Goal: Navigation & Orientation: Understand site structure

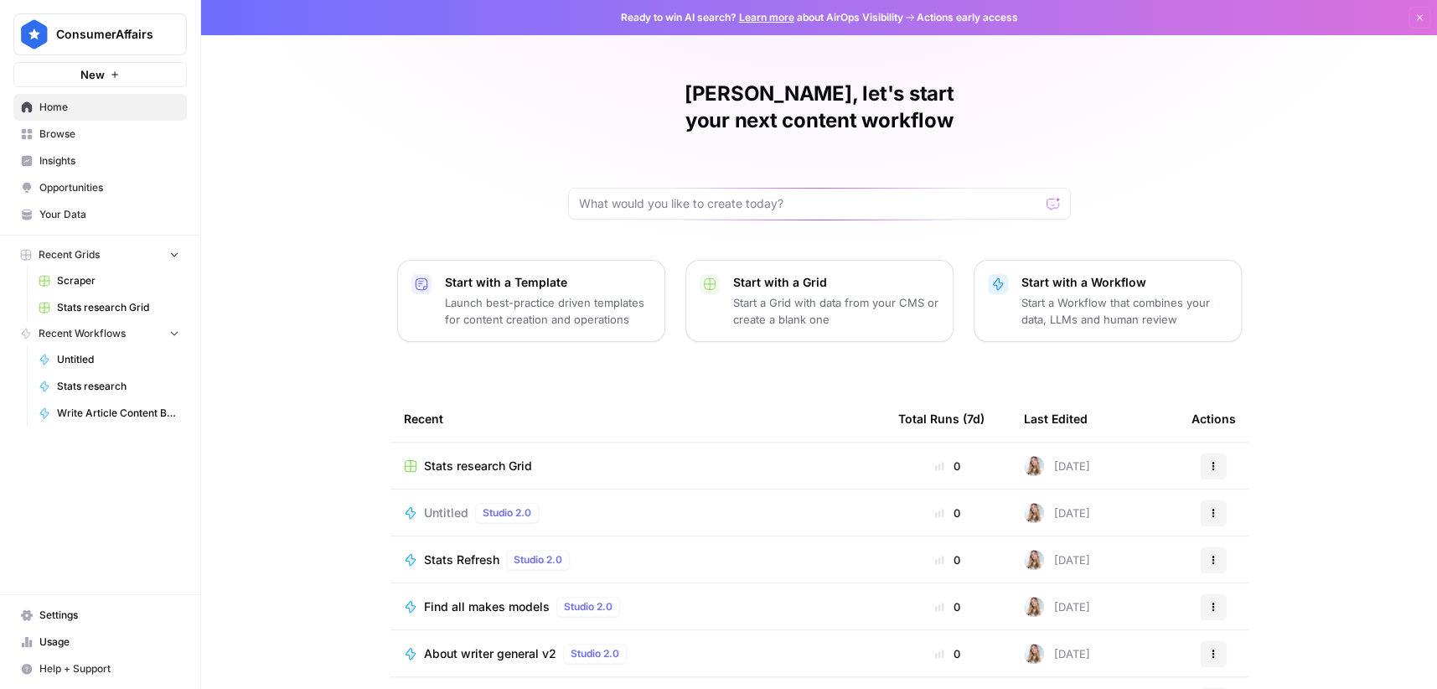
click at [75, 132] on span "Browse" at bounding box center [109, 134] width 140 height 15
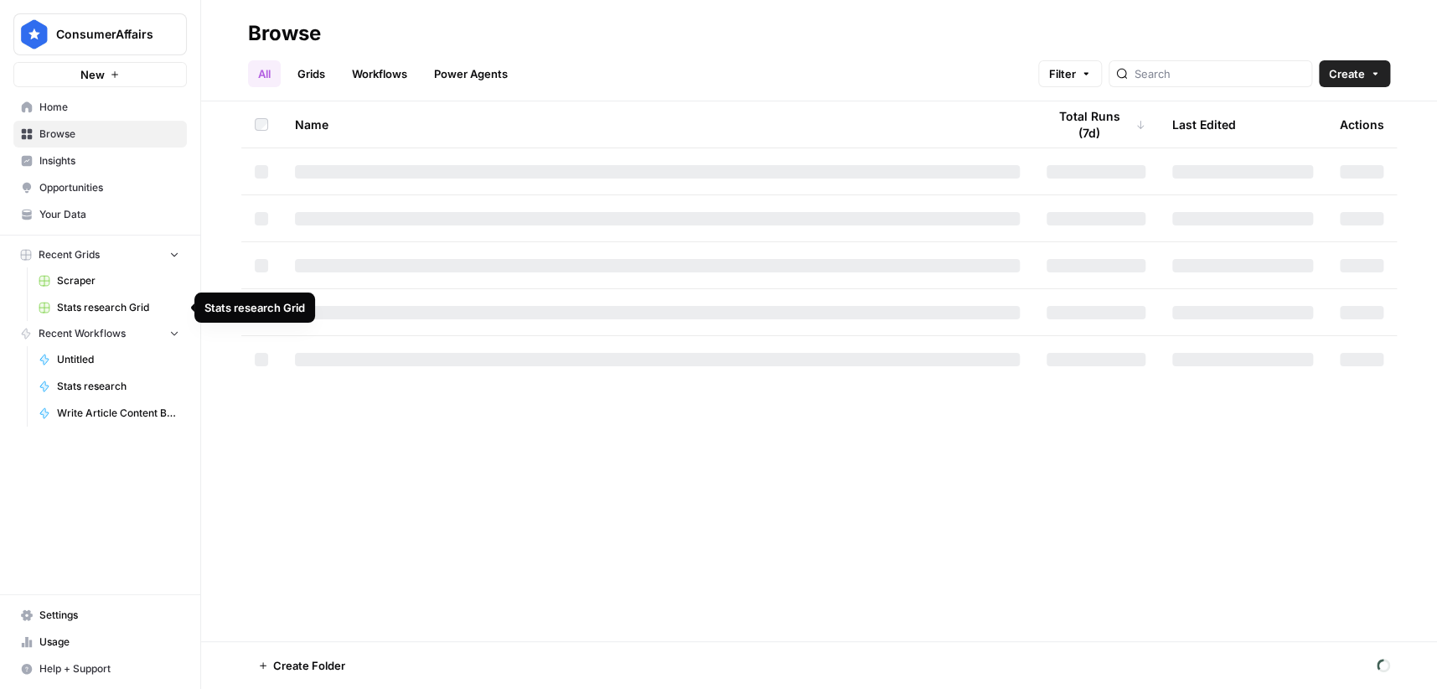
click at [68, 216] on span "Your Data" at bounding box center [109, 214] width 140 height 15
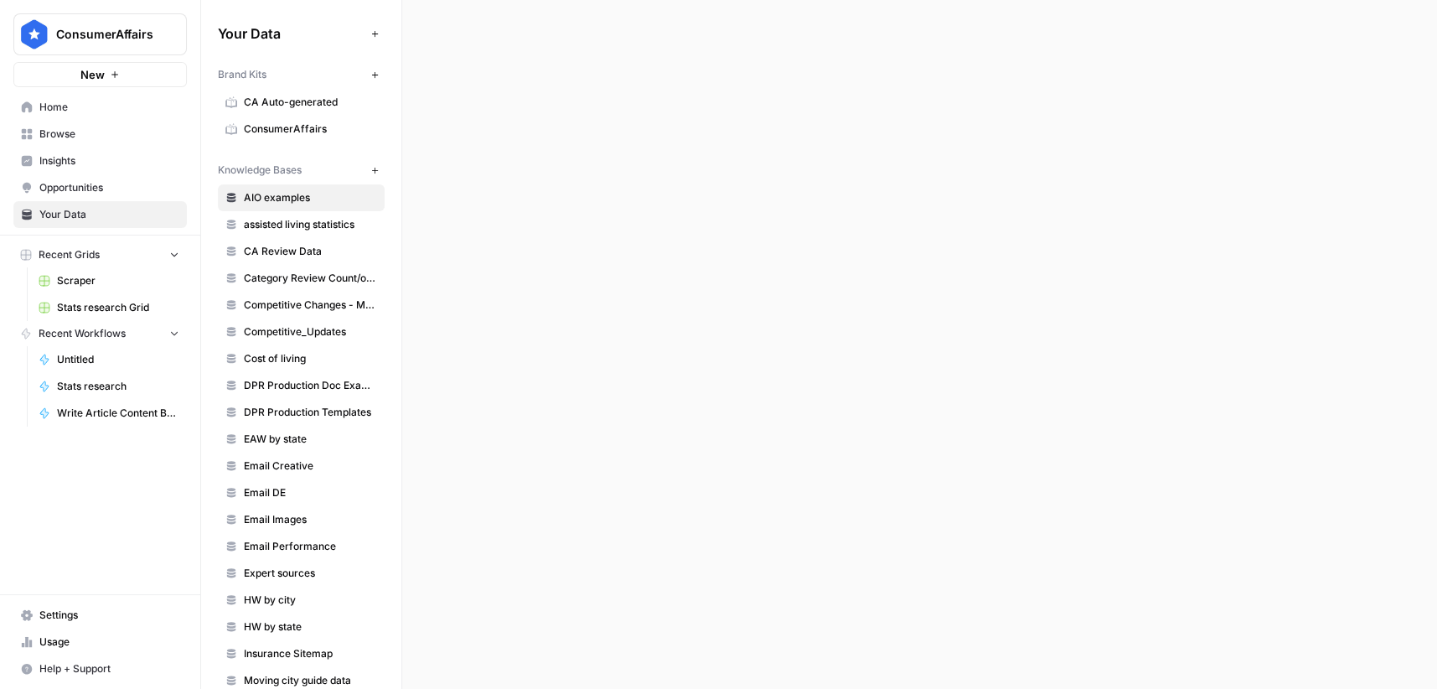
click at [79, 189] on span "Opportunities" at bounding box center [109, 187] width 140 height 15
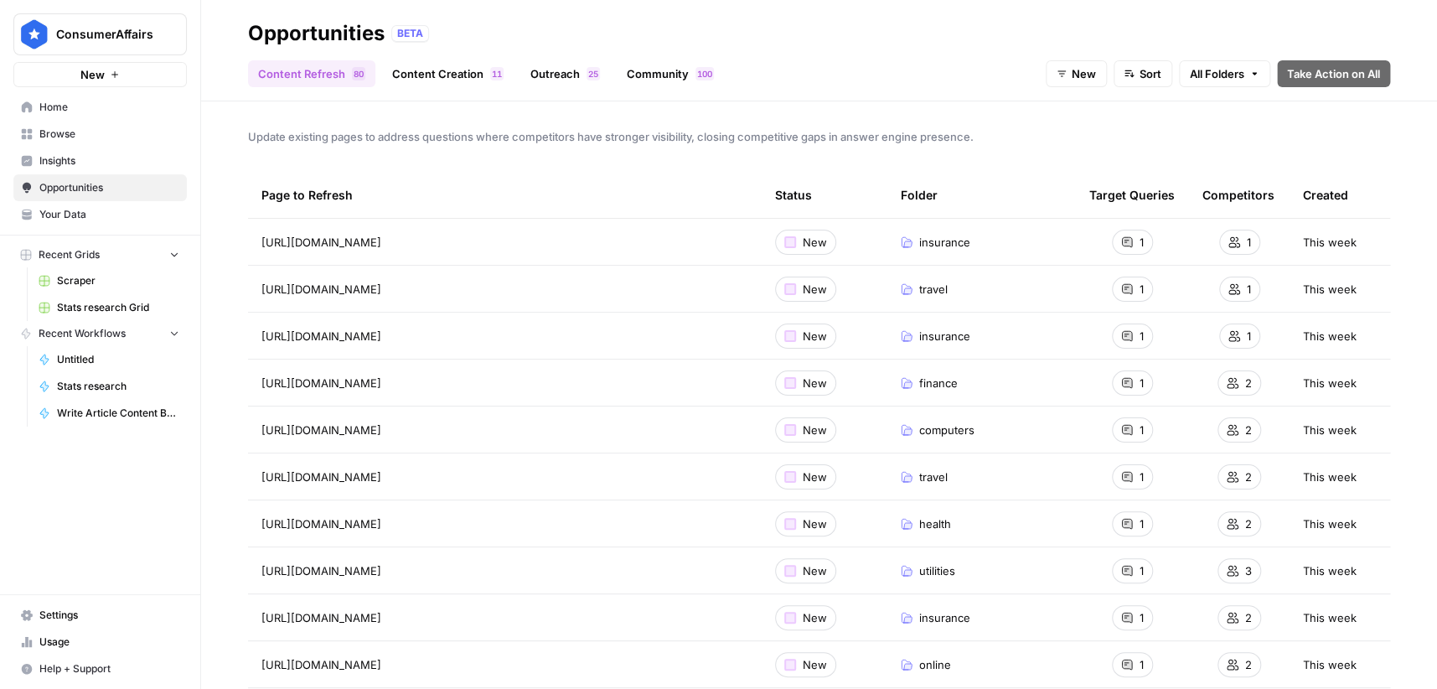
click at [565, 69] on link "Outreach 5 2" at bounding box center [565, 73] width 90 height 27
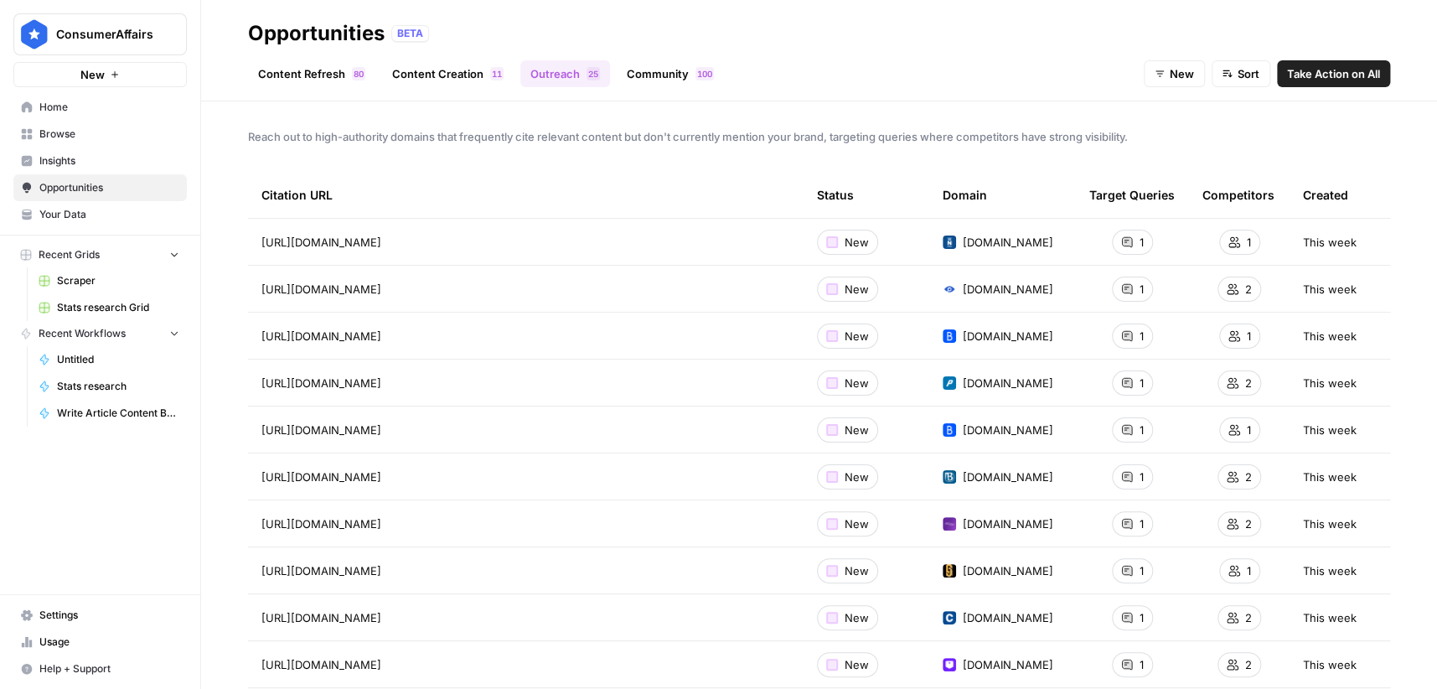
click at [454, 78] on link "Content Creation 1 1" at bounding box center [448, 73] width 132 height 27
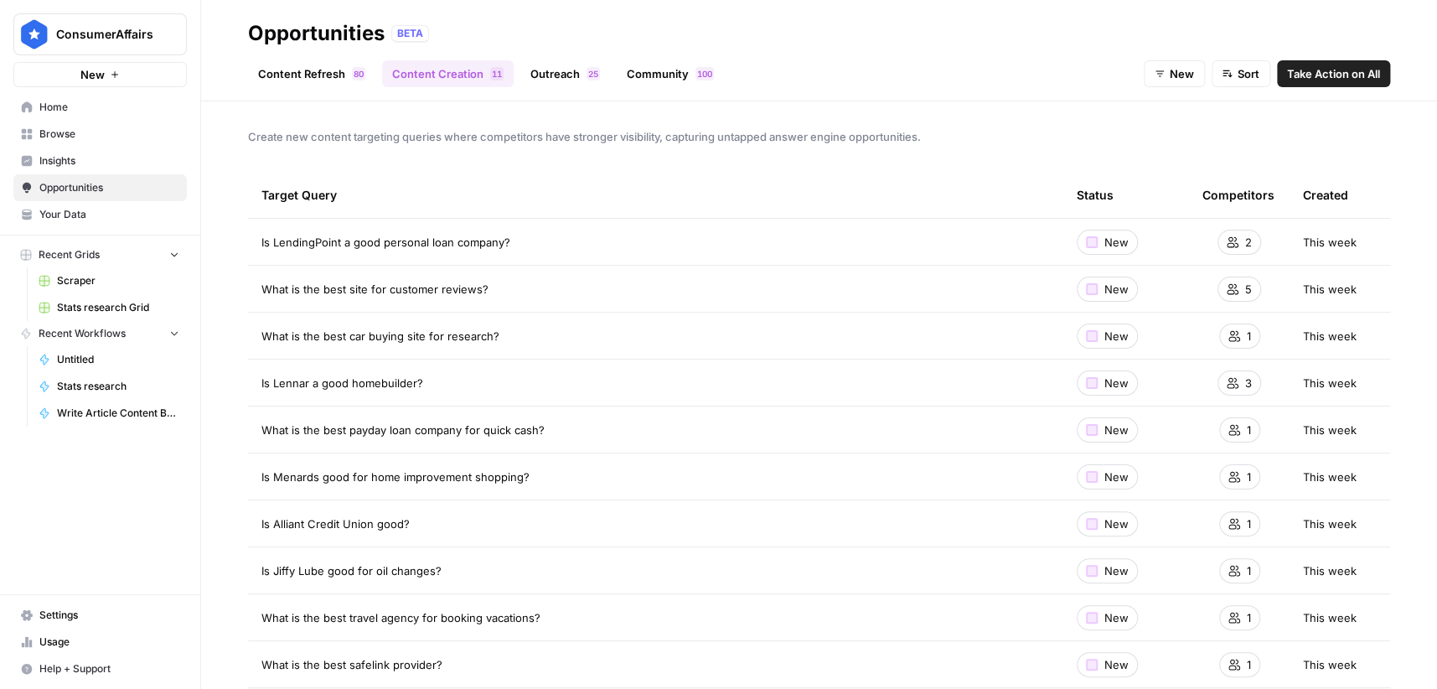
click at [338, 75] on link "Content Refresh 0 8" at bounding box center [311, 73] width 127 height 27
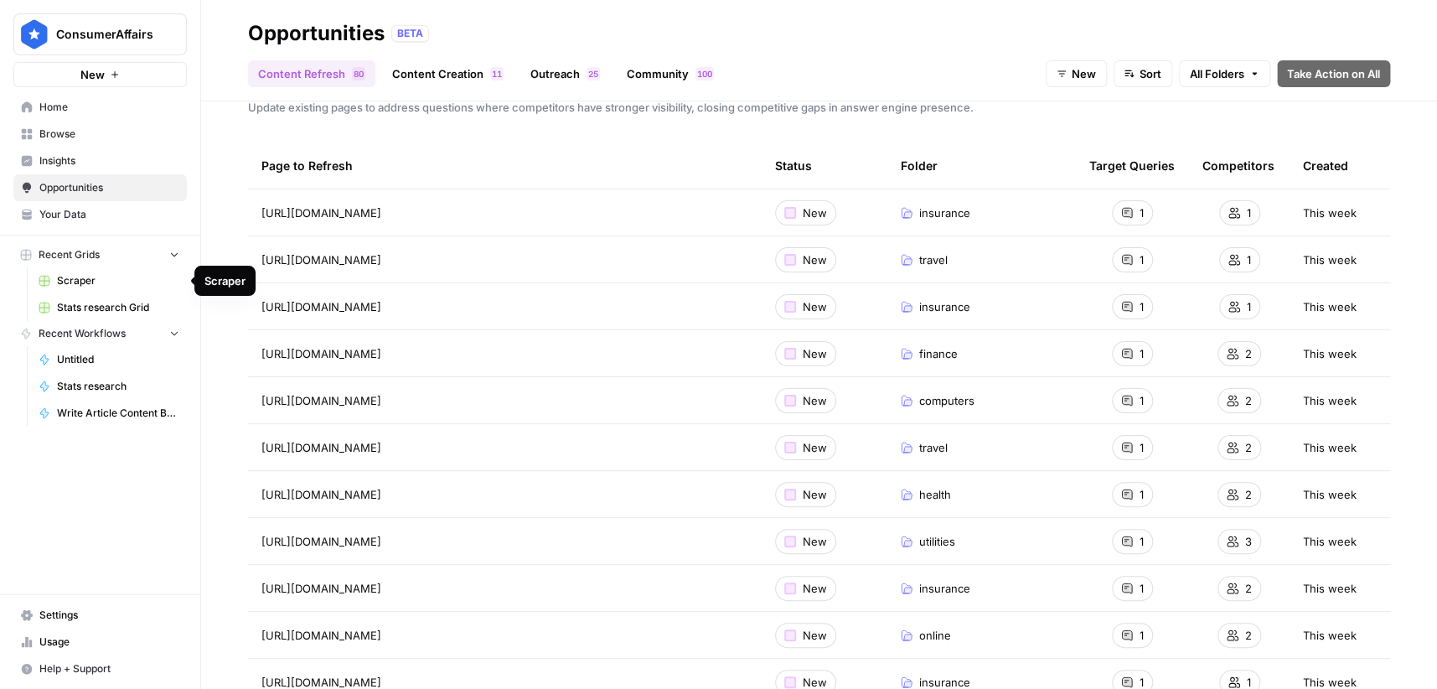
scroll to position [45, 0]
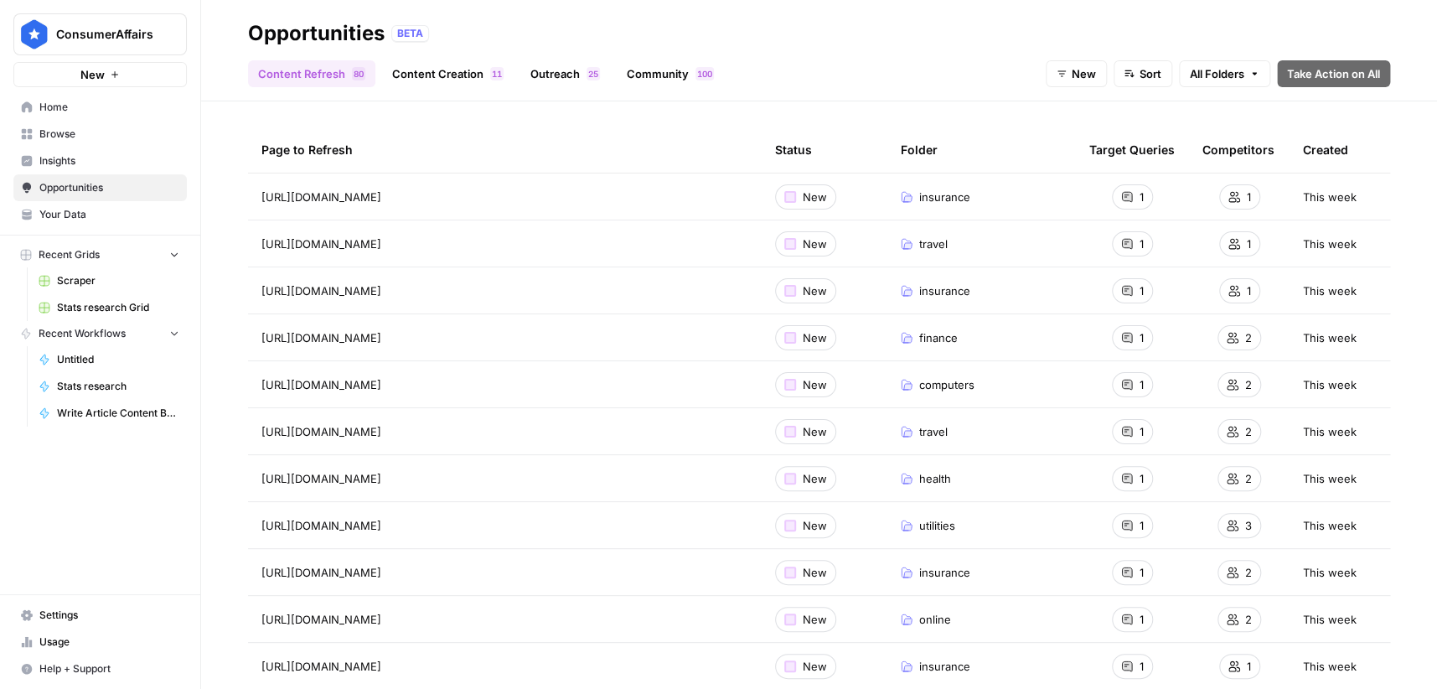
click at [88, 151] on link "Insights" at bounding box center [99, 161] width 173 height 27
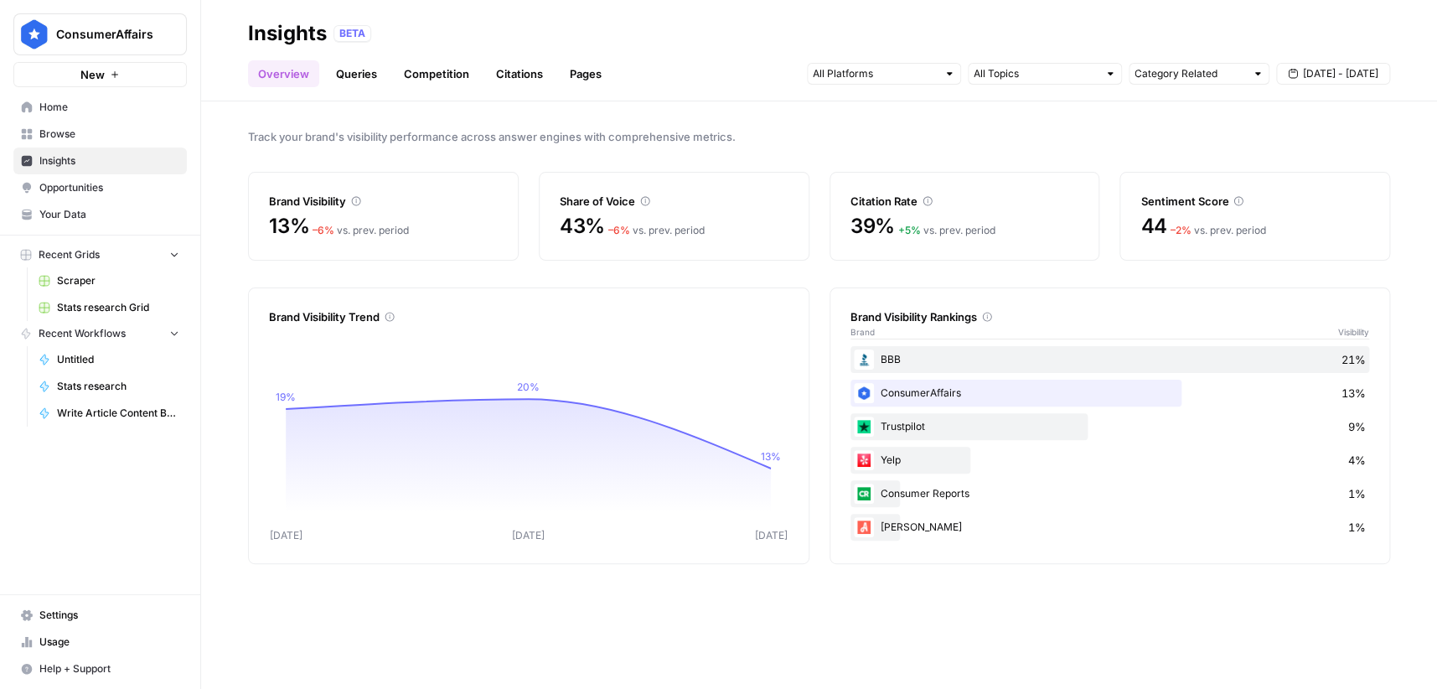
click at [955, 406] on div "BBB 21% ConsumerAffairs 13% Trustpilot 9% Yelp 4% Consumer Reports 1% [DEMOGRAP…" at bounding box center [1111, 443] width 520 height 194
click at [838, 184] on div "Citation Rate 39% + 5 % vs. prev. period" at bounding box center [965, 216] width 271 height 89
click at [358, 75] on link "Queries" at bounding box center [356, 73] width 61 height 27
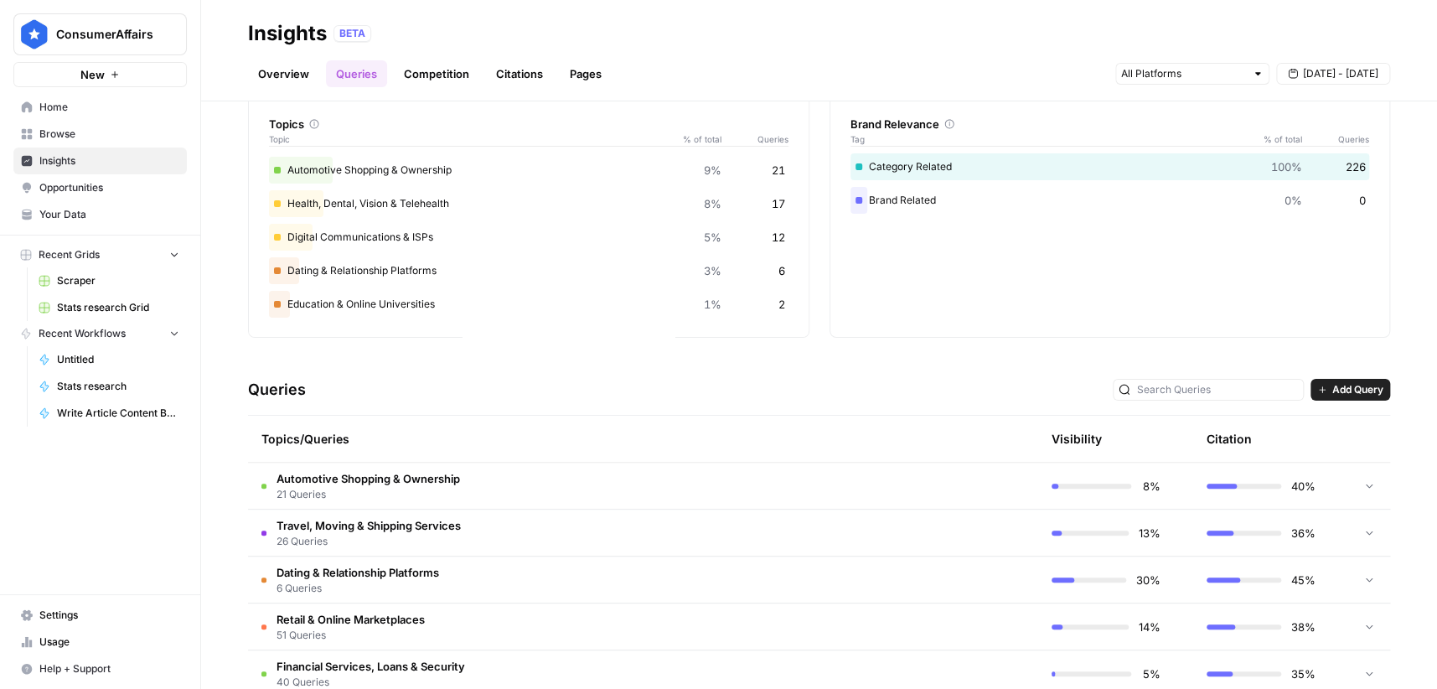
scroll to position [109, 0]
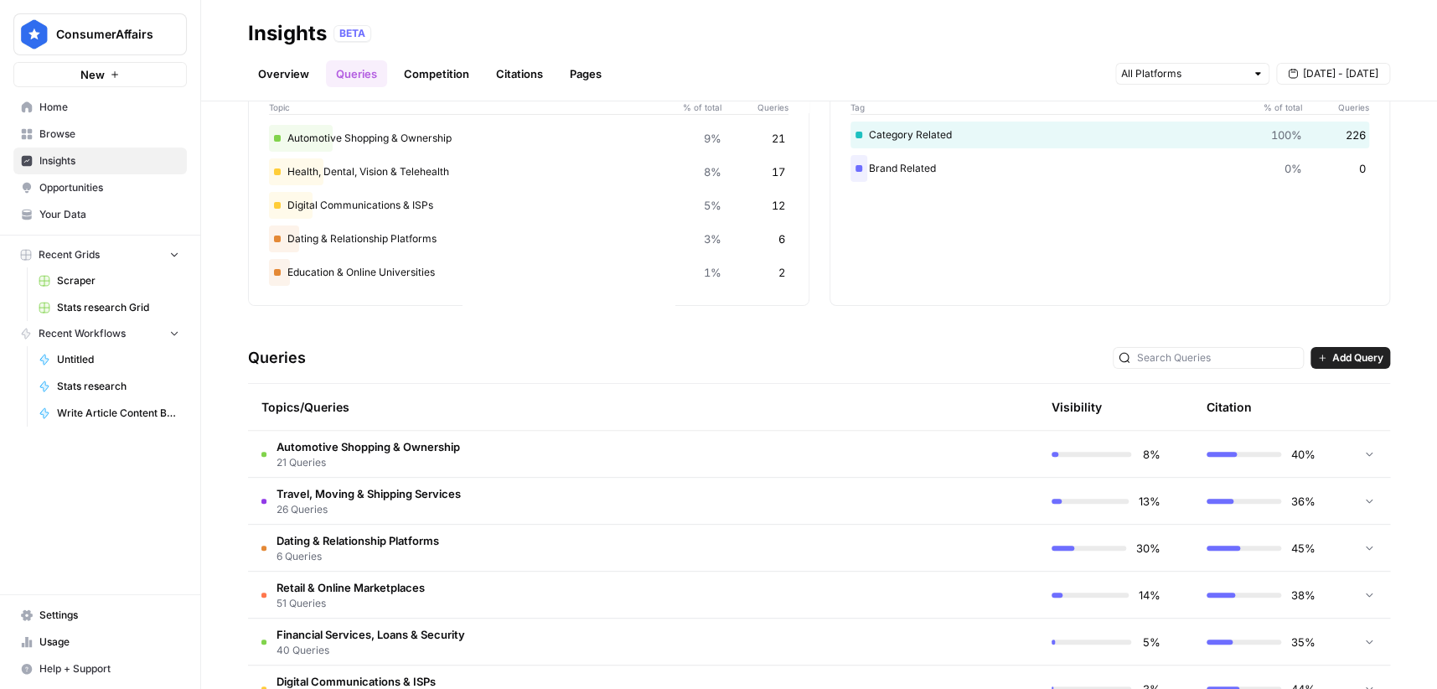
click at [460, 438] on td "Automotive Shopping & Ownership 21 Queries" at bounding box center [563, 454] width 631 height 46
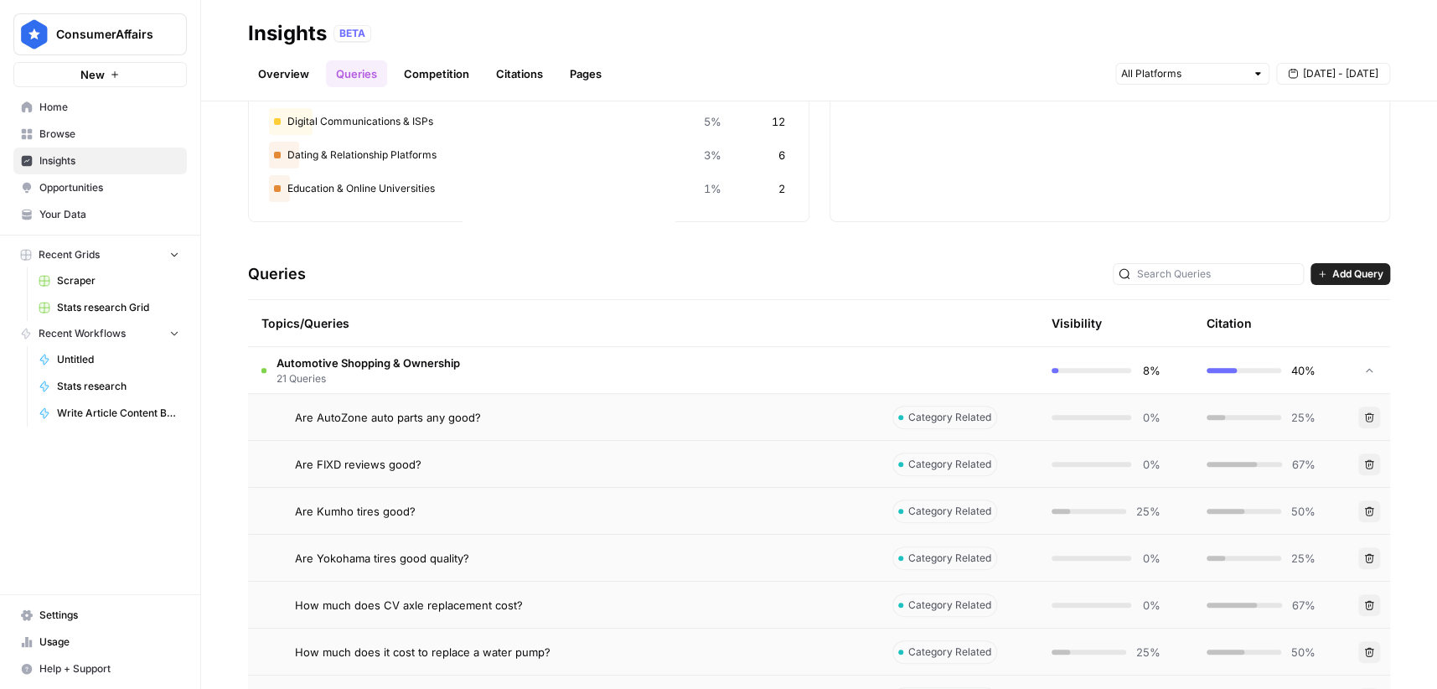
scroll to position [251, 0]
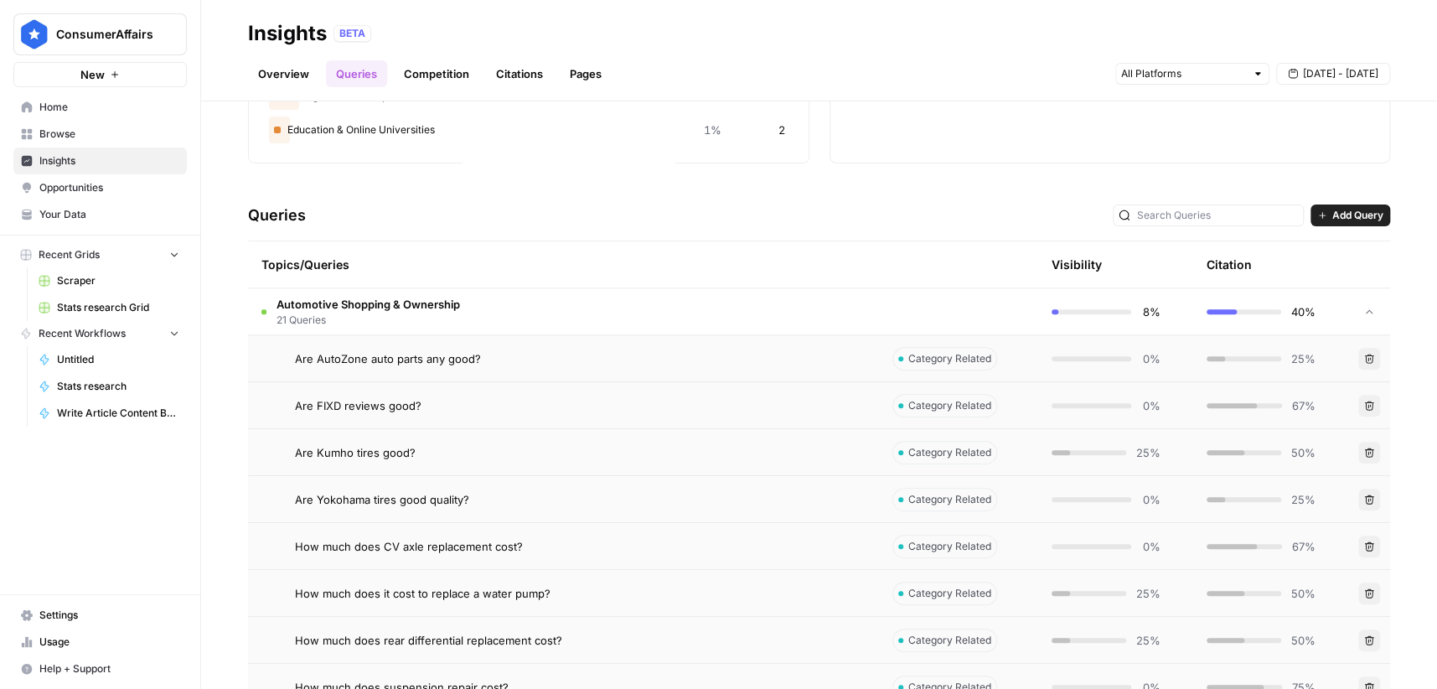
click at [531, 286] on div "Topics/Queries" at bounding box center [563, 264] width 604 height 46
click at [531, 299] on td "Automotive Shopping & Ownership 21 Queries" at bounding box center [563, 311] width 631 height 46
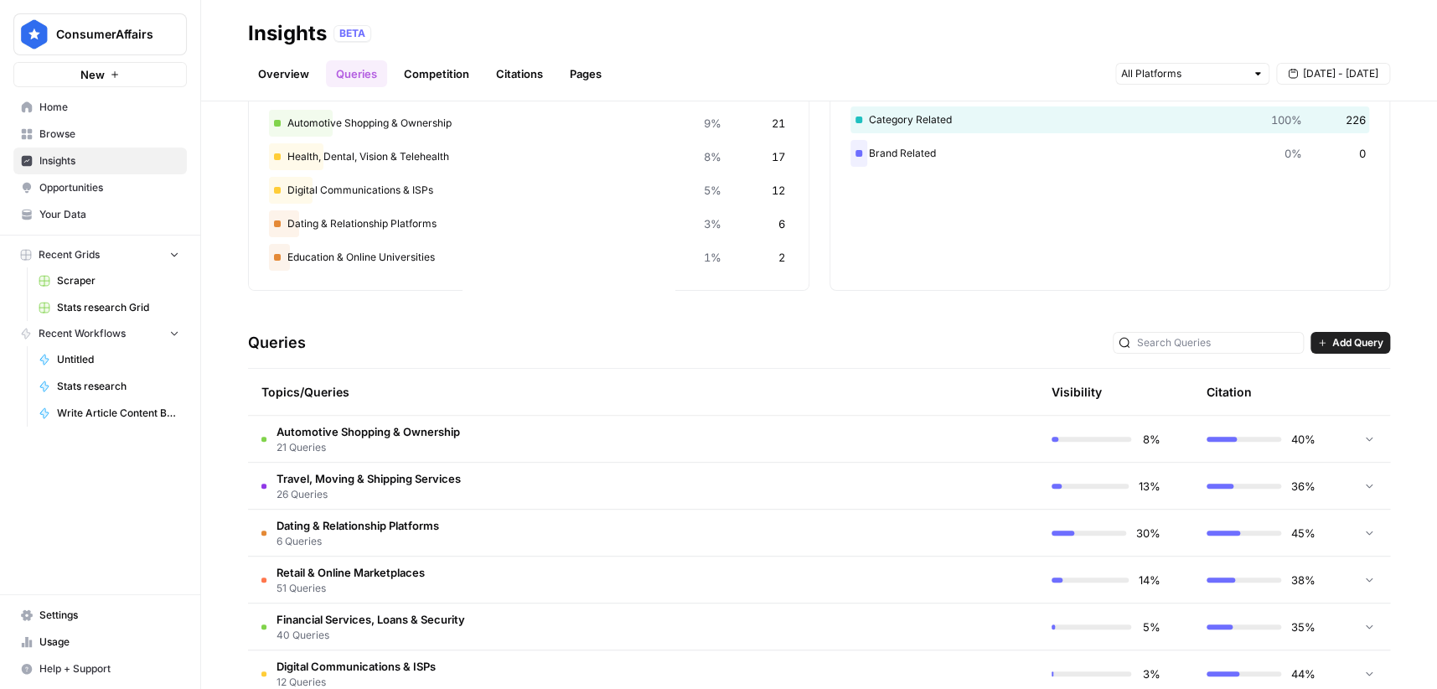
scroll to position [65, 0]
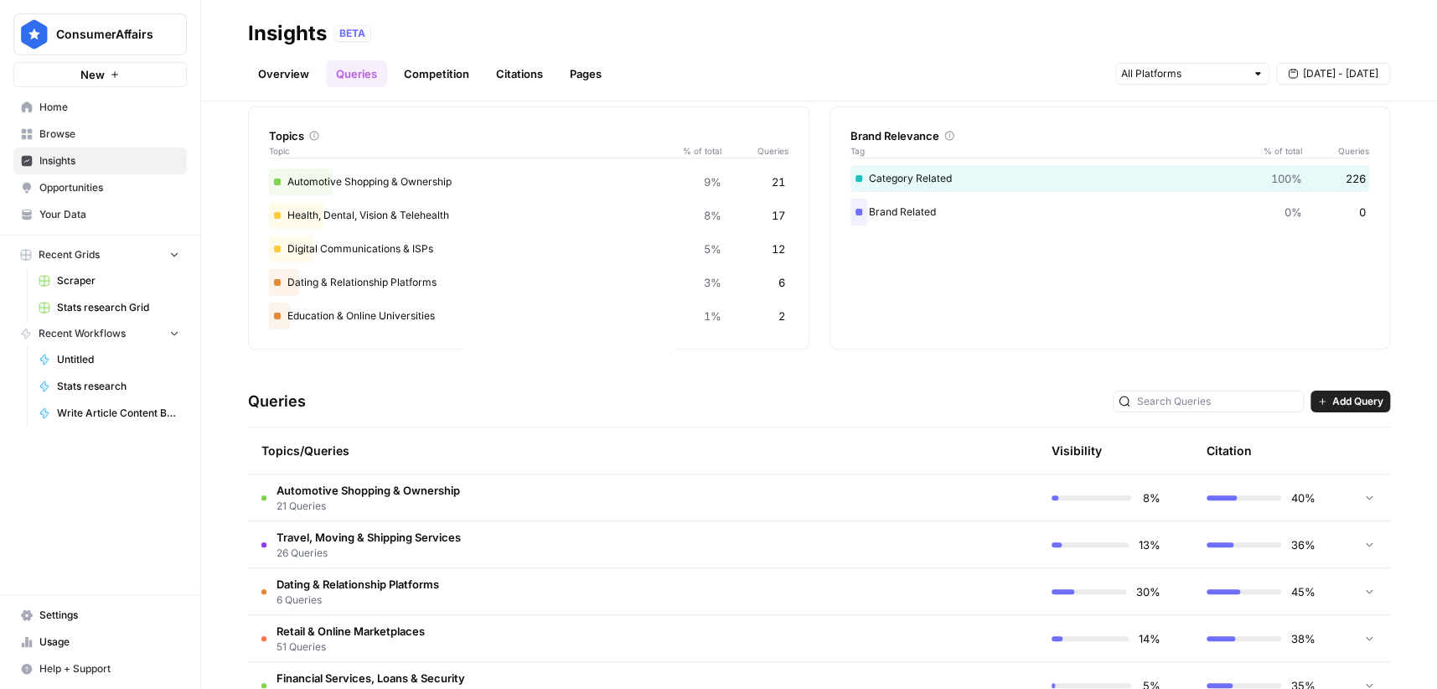
click at [315, 76] on link "Overview" at bounding box center [283, 73] width 71 height 27
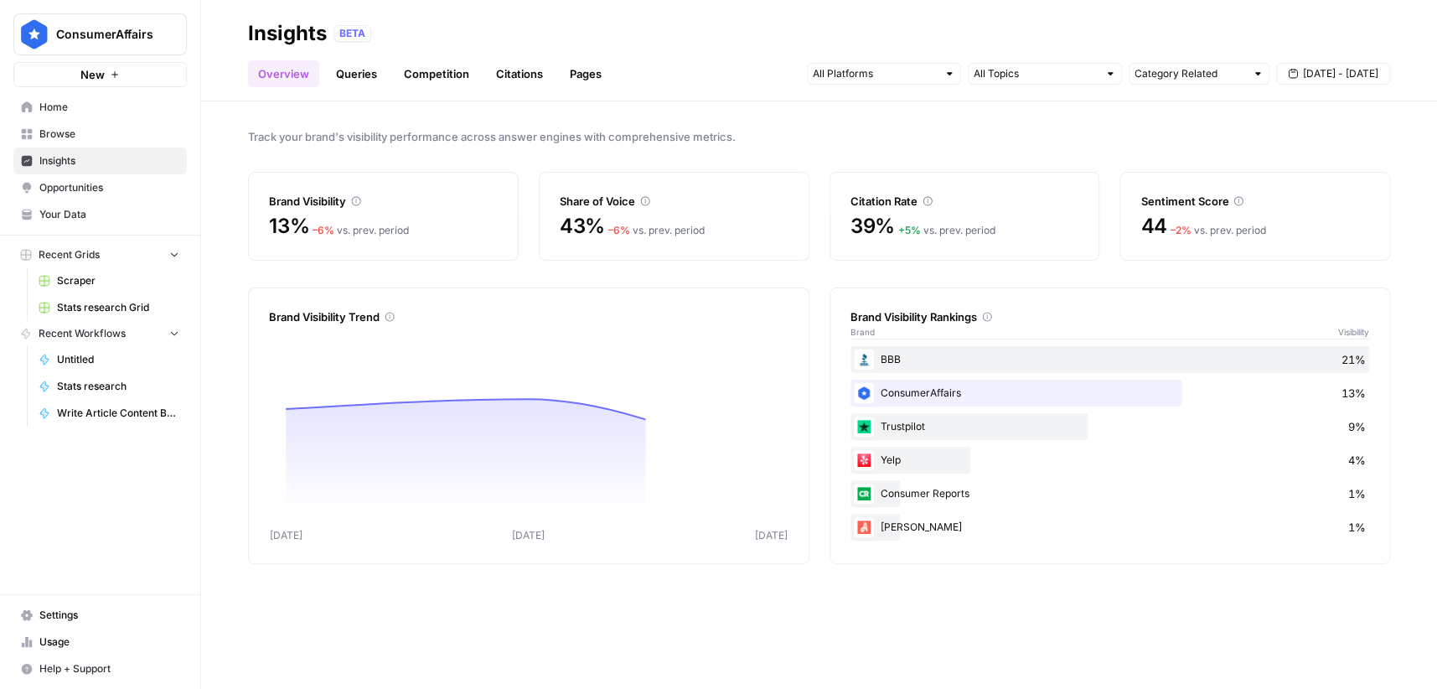
click at [110, 124] on link "Browse" at bounding box center [99, 134] width 173 height 27
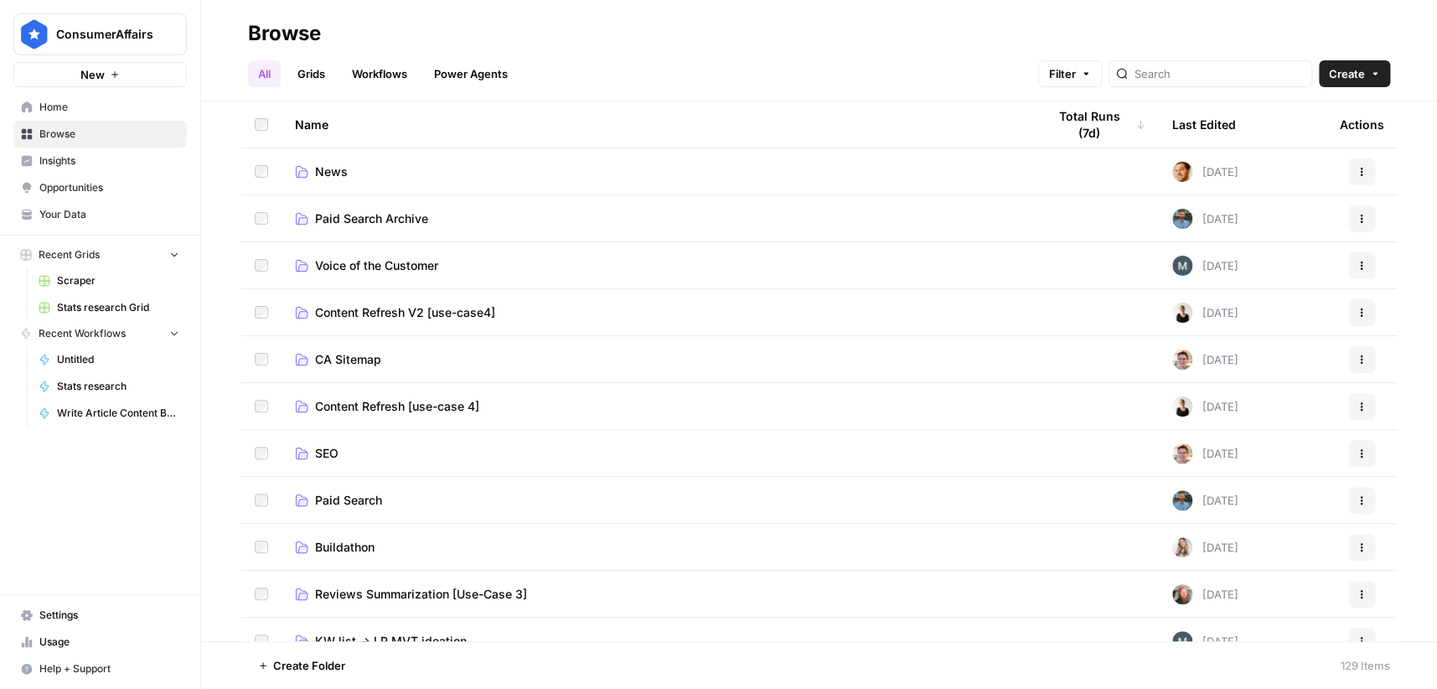
click at [105, 109] on span "Home" at bounding box center [109, 107] width 140 height 15
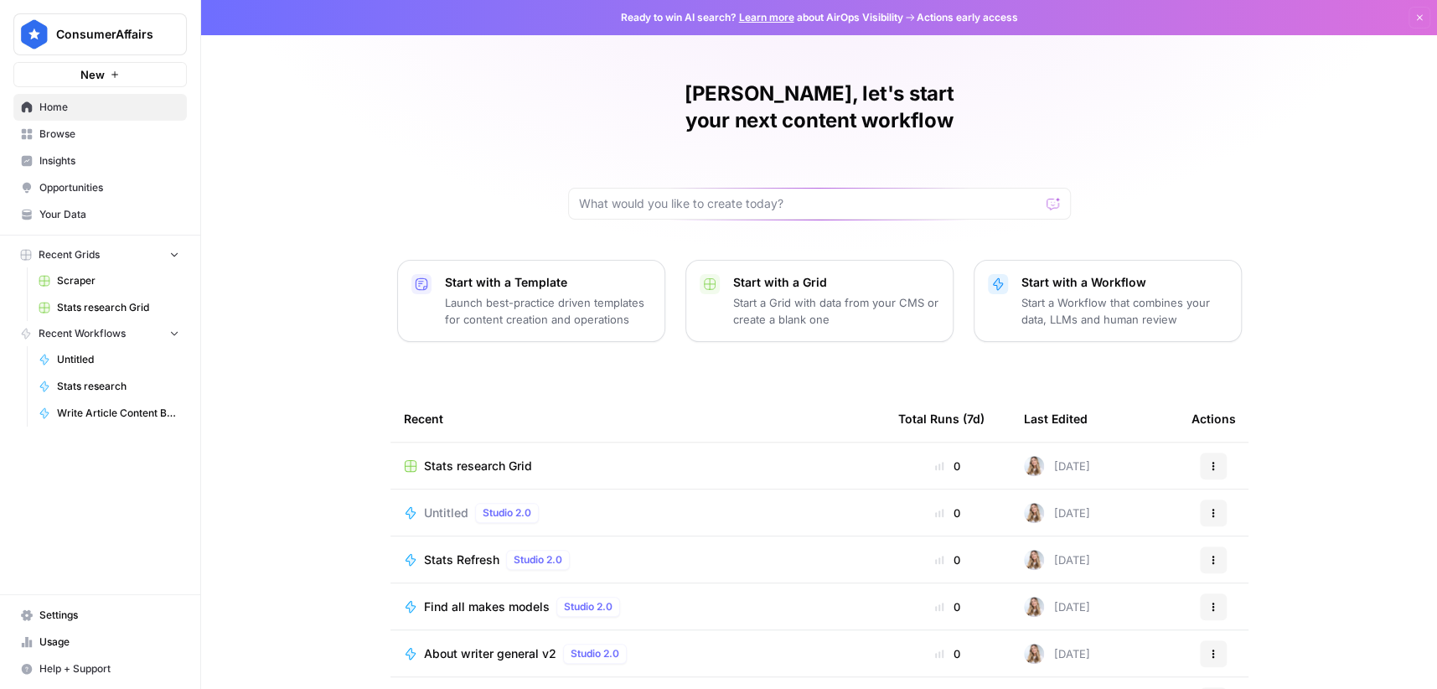
click at [80, 191] on span "Opportunities" at bounding box center [109, 187] width 140 height 15
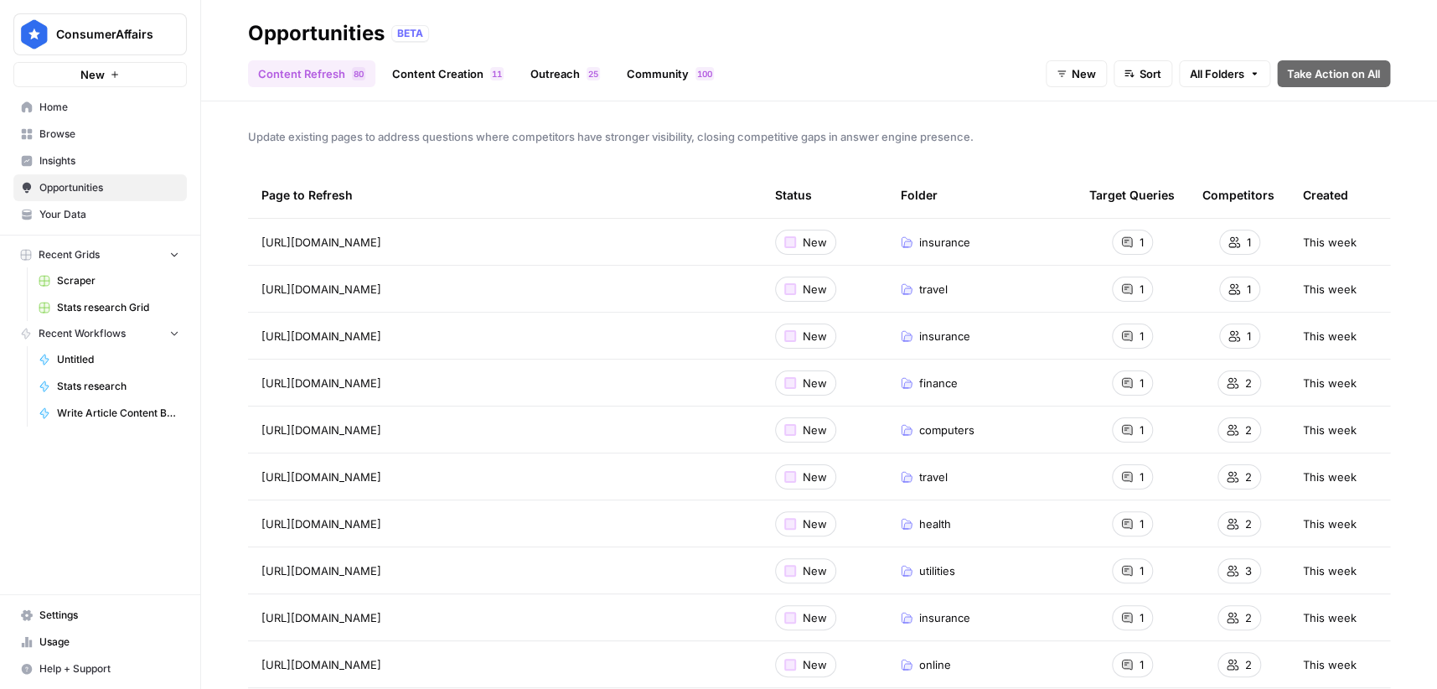
click at [37, 158] on link "Insights" at bounding box center [99, 161] width 173 height 27
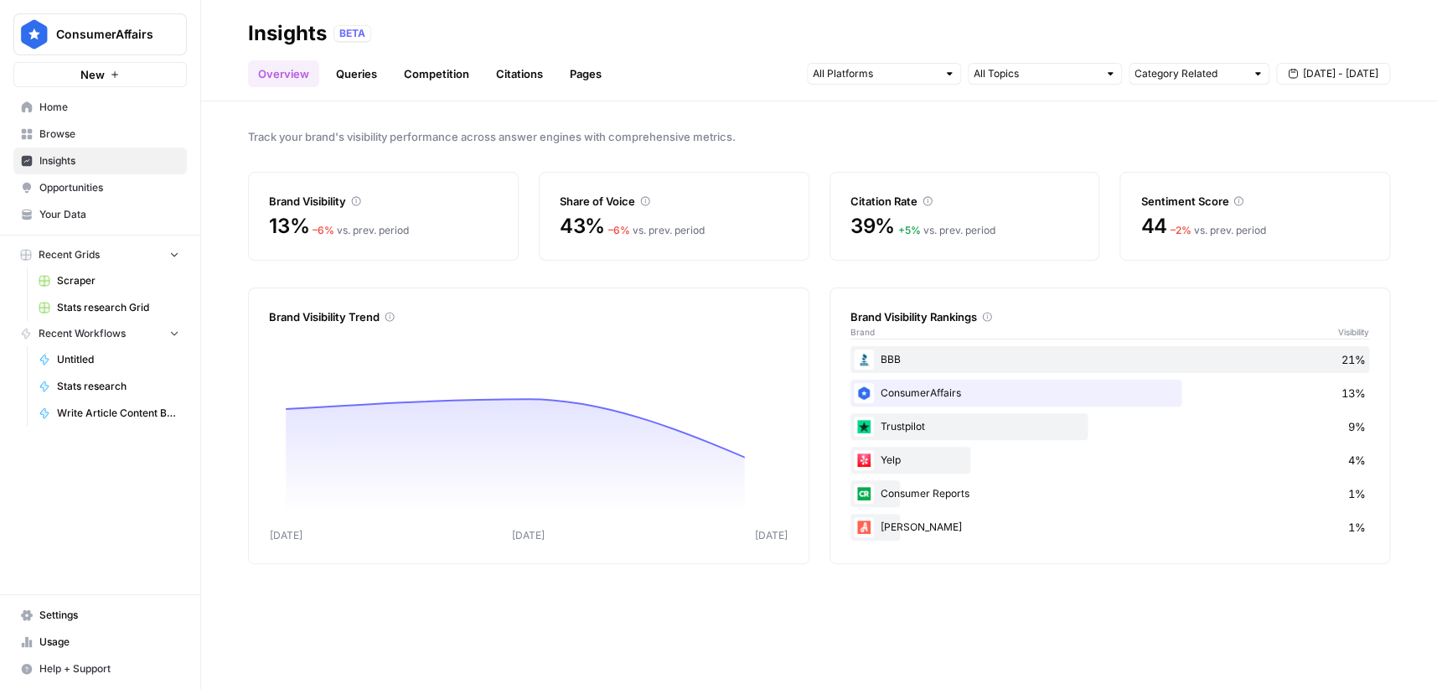
click at [330, 64] on link "Queries" at bounding box center [356, 73] width 61 height 27
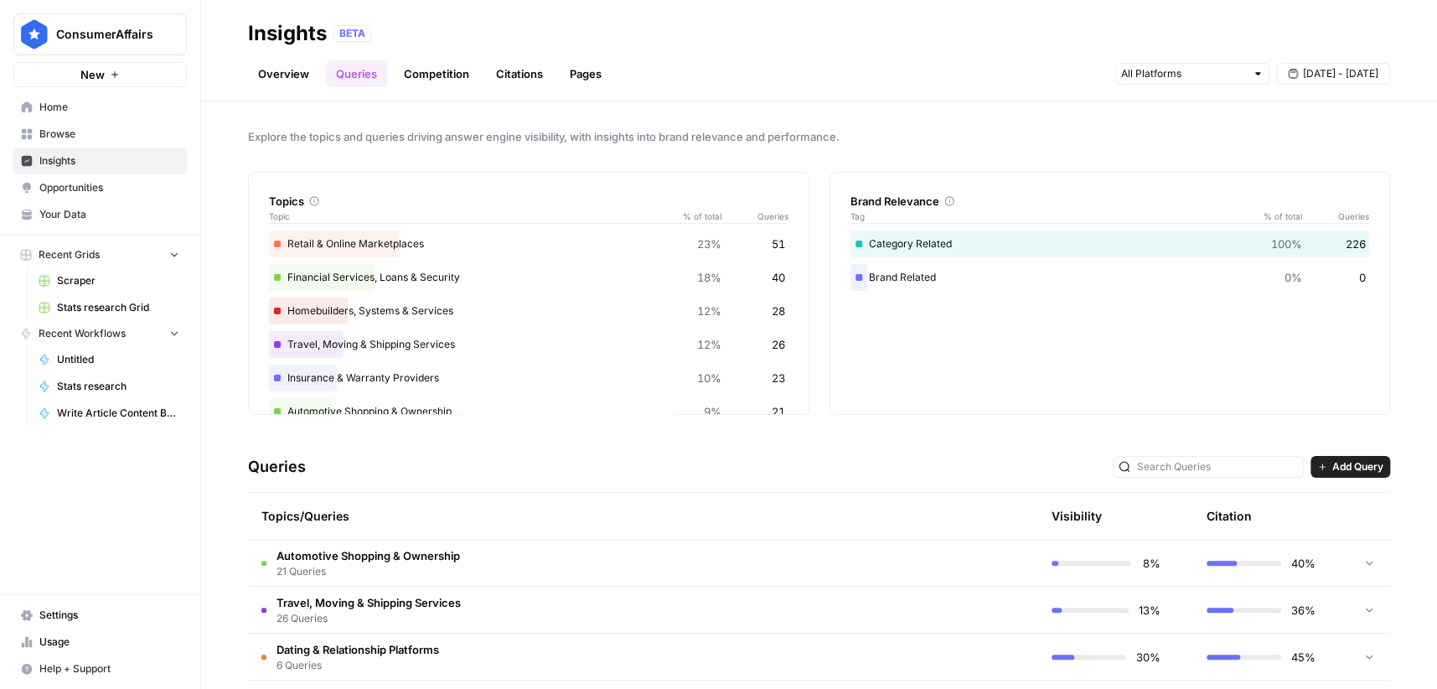
click at [278, 64] on link "Overview" at bounding box center [283, 73] width 71 height 27
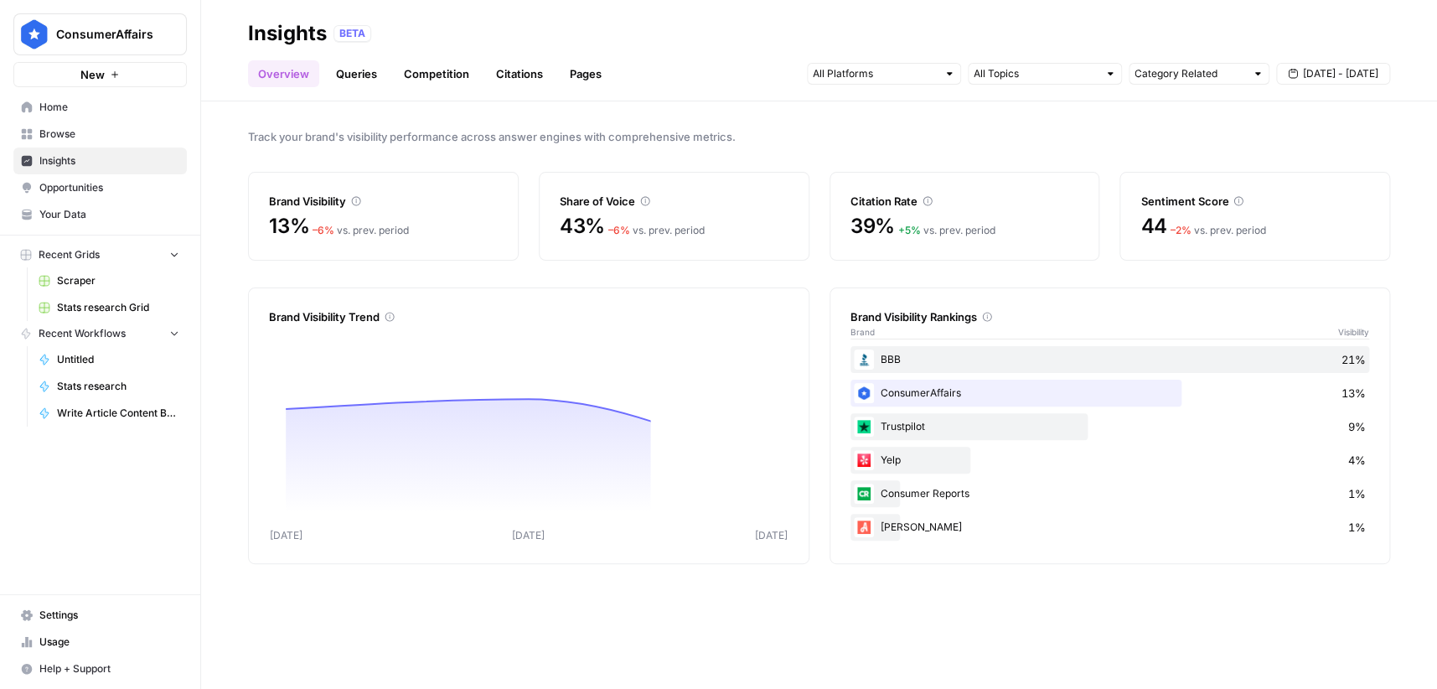
click at [75, 169] on link "Insights" at bounding box center [99, 161] width 173 height 27
click at [40, 116] on link "Home" at bounding box center [99, 107] width 173 height 27
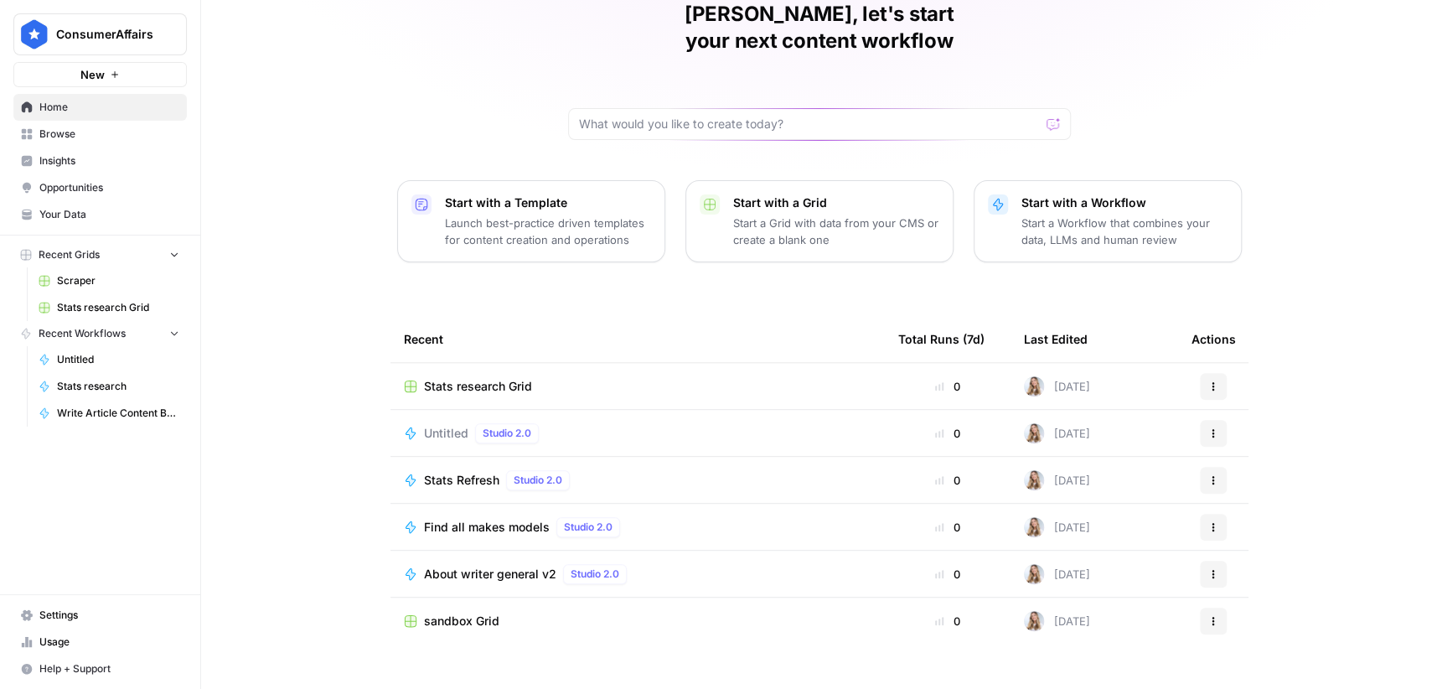
scroll to position [82, 0]
click at [44, 643] on span "Usage" at bounding box center [109, 641] width 140 height 15
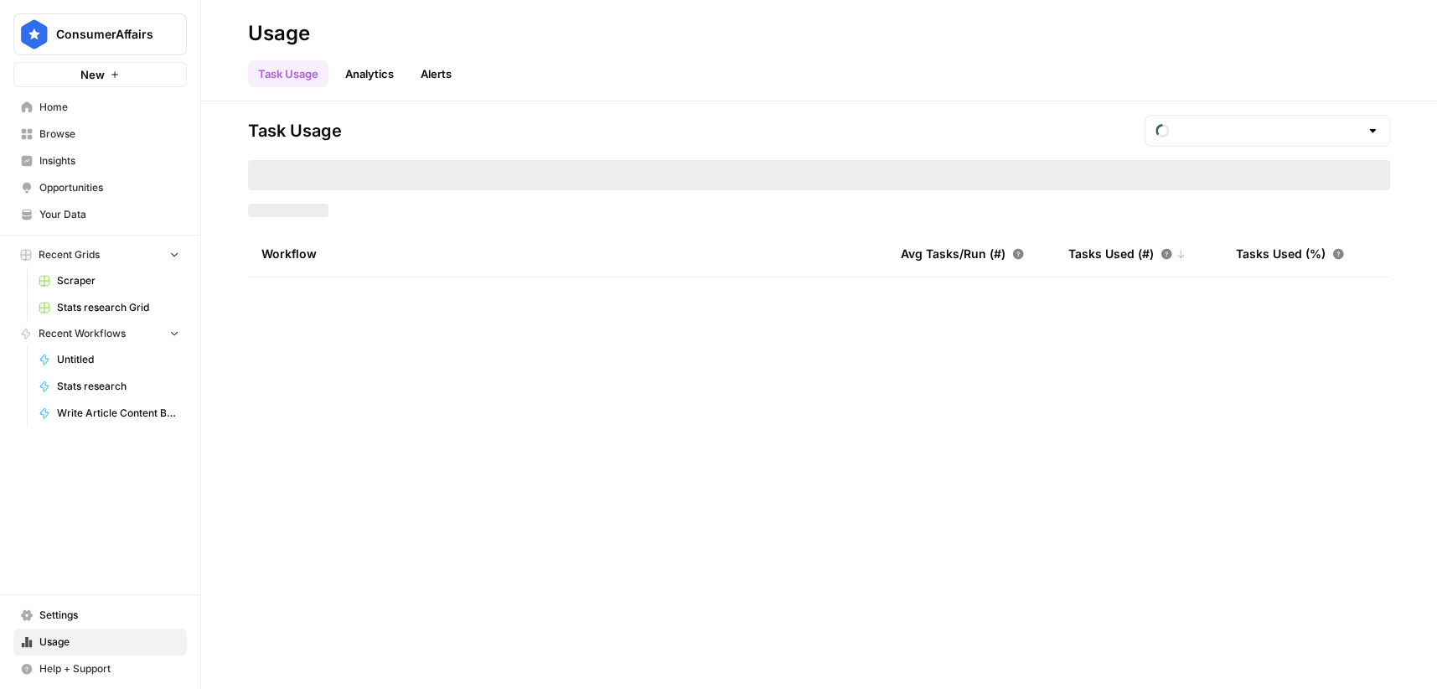
type input "September Tasks"
click at [66, 612] on span "Settings" at bounding box center [109, 615] width 140 height 15
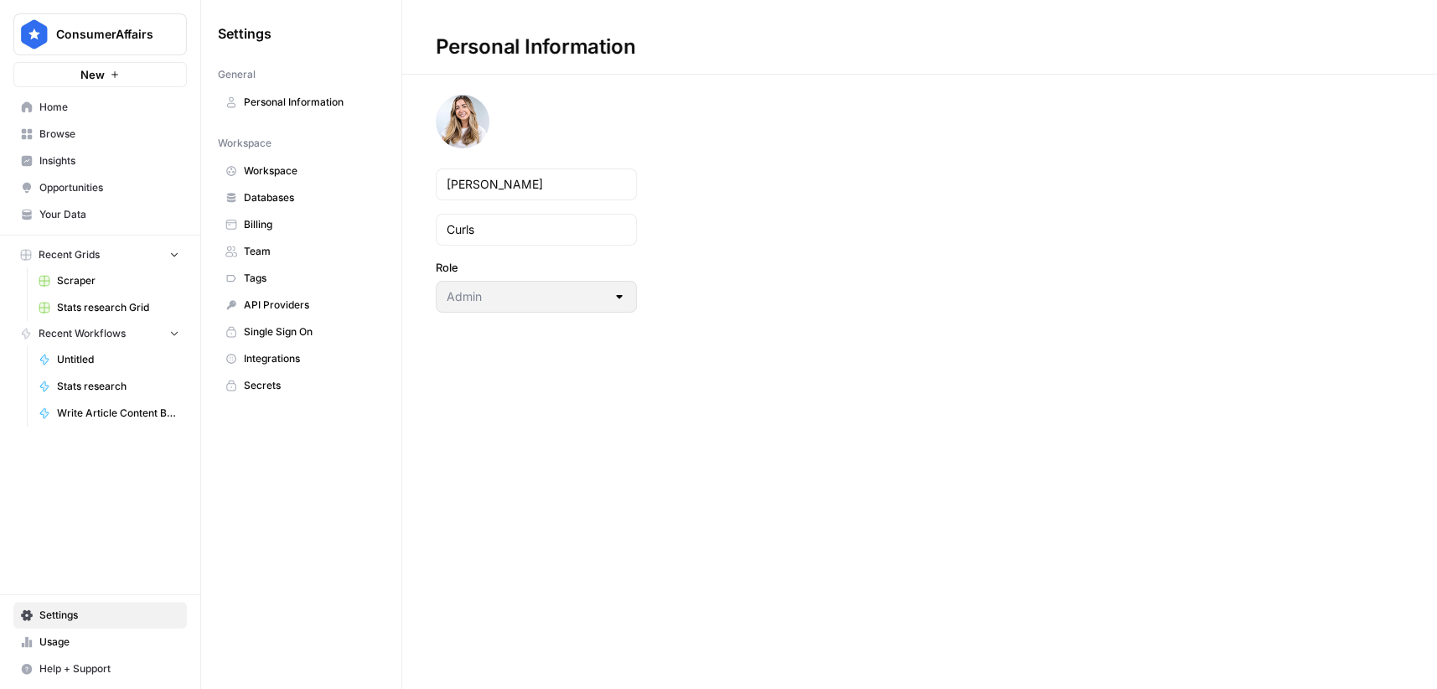
click at [311, 256] on span "Team" at bounding box center [310, 251] width 133 height 15
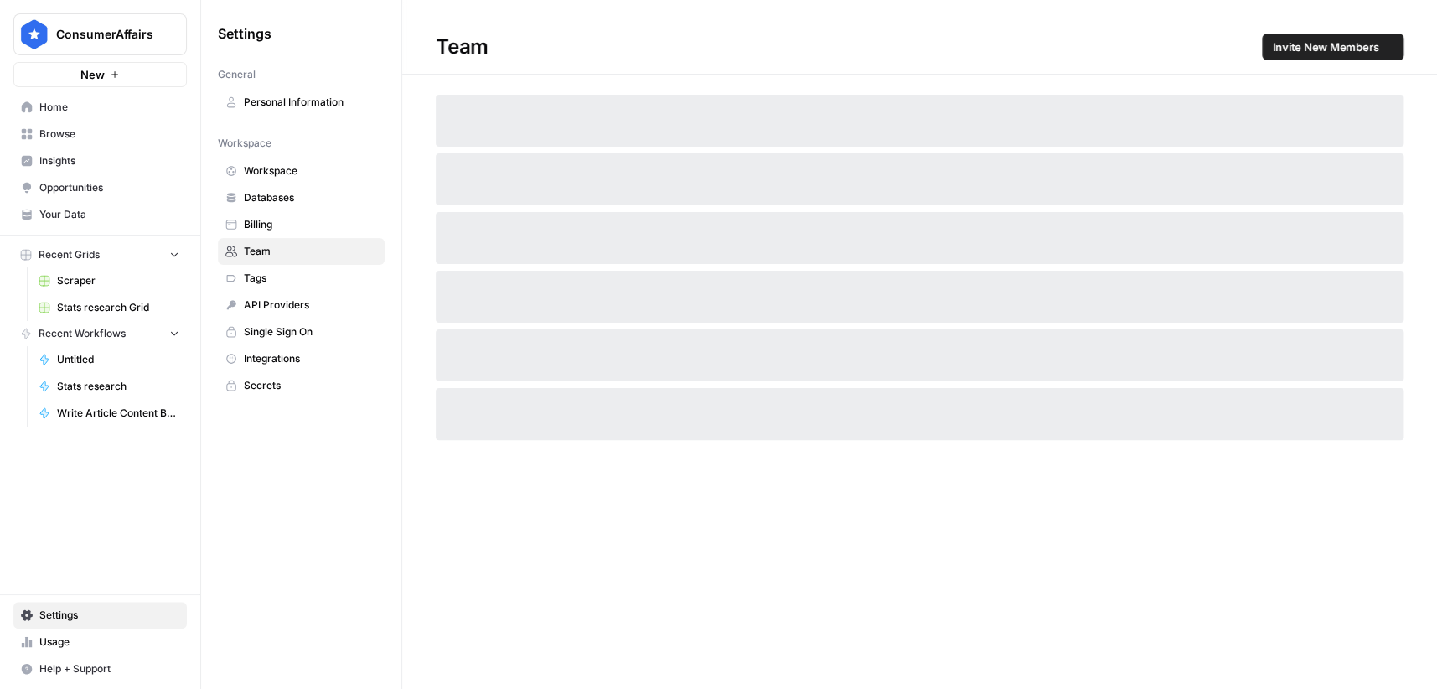
click at [304, 220] on span "Billing" at bounding box center [310, 224] width 133 height 15
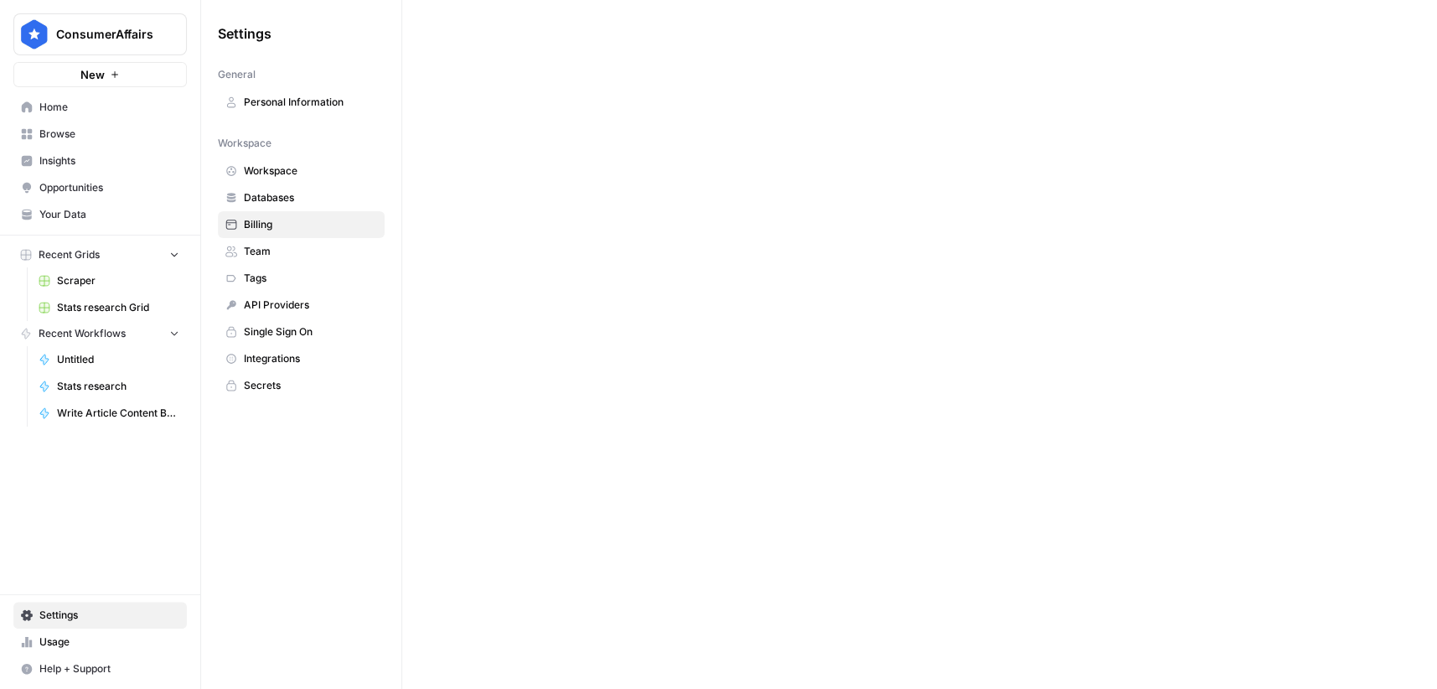
click at [288, 194] on span "Databases" at bounding box center [310, 197] width 133 height 15
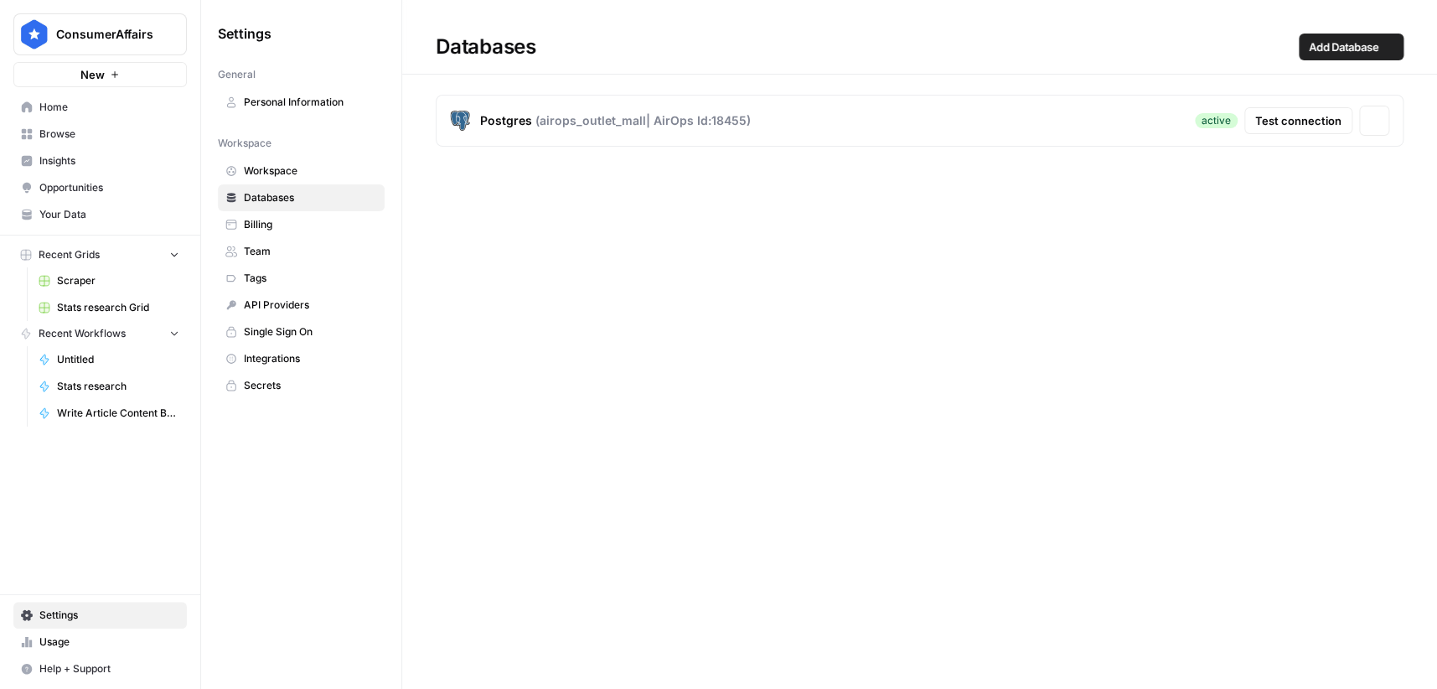
click at [281, 230] on span "Billing" at bounding box center [310, 224] width 133 height 15
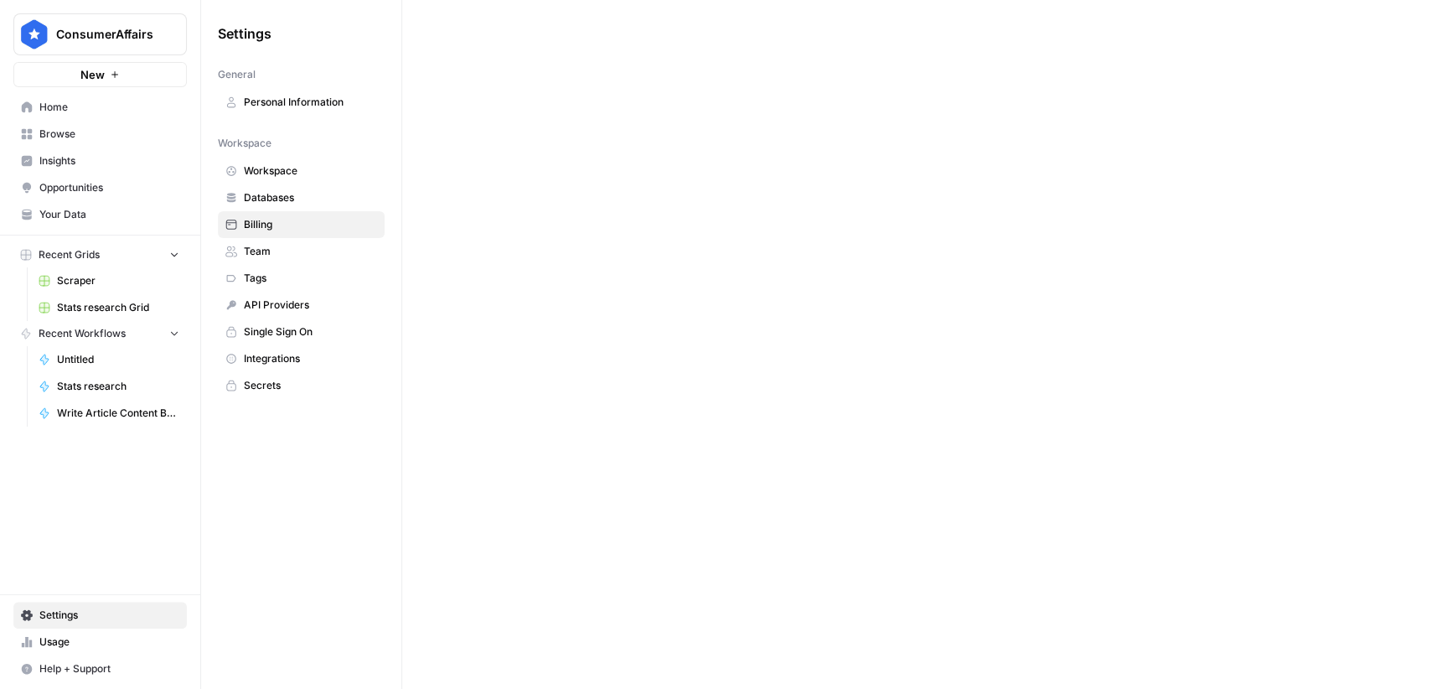
click at [271, 198] on span "Databases" at bounding box center [310, 197] width 133 height 15
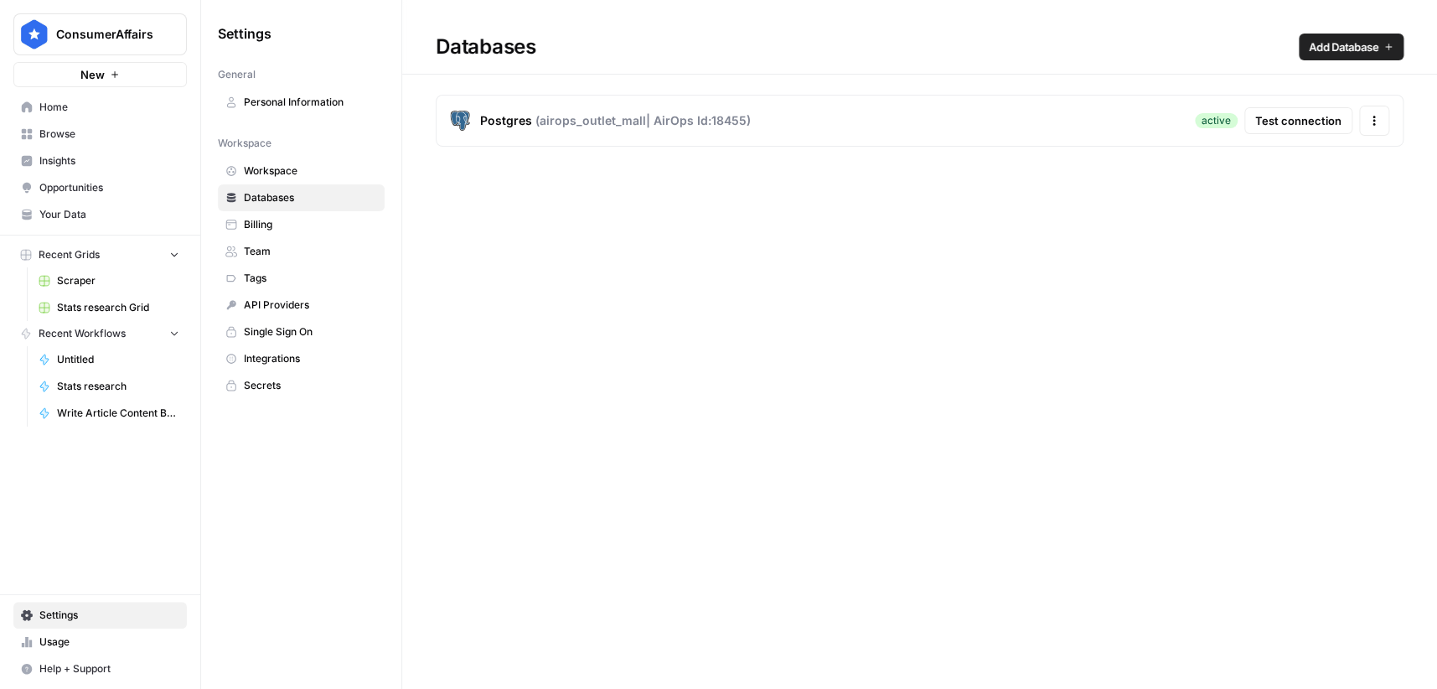
click at [258, 229] on span "Billing" at bounding box center [310, 224] width 133 height 15
